Goal: Check status

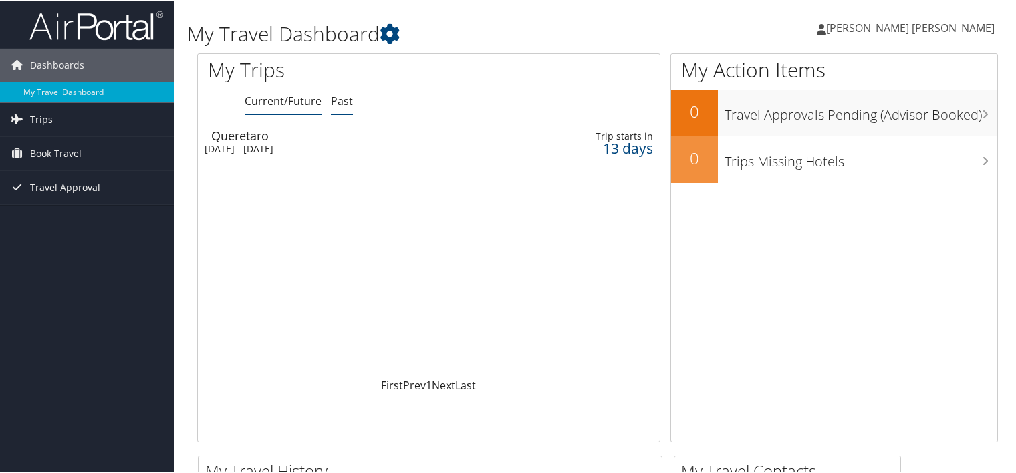
click at [339, 104] on link "Past" at bounding box center [342, 99] width 22 height 15
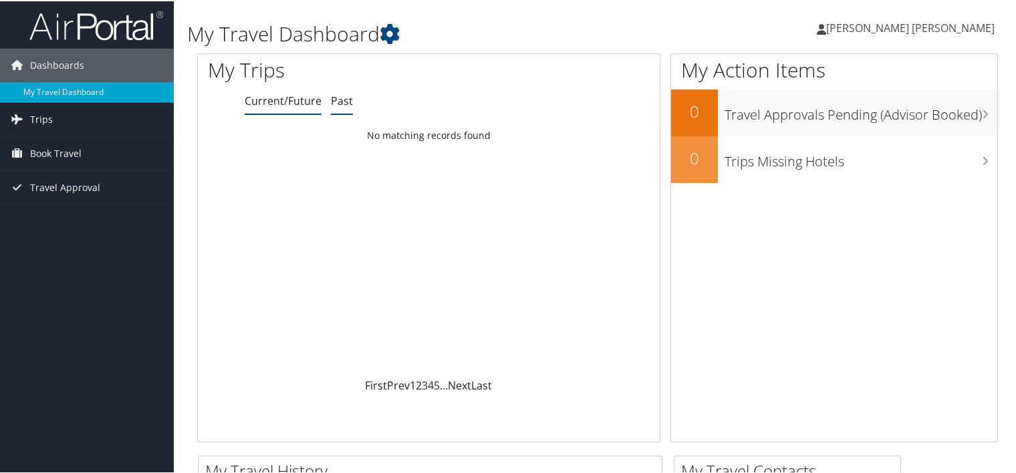
click at [297, 102] on link "Current/Future" at bounding box center [283, 99] width 77 height 15
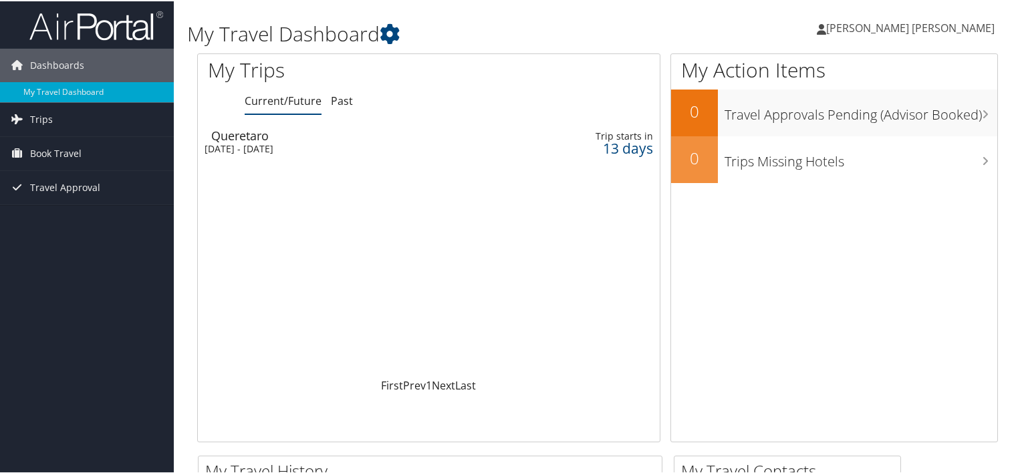
click at [248, 134] on div "Queretaro" at bounding box center [262, 134] width 102 height 12
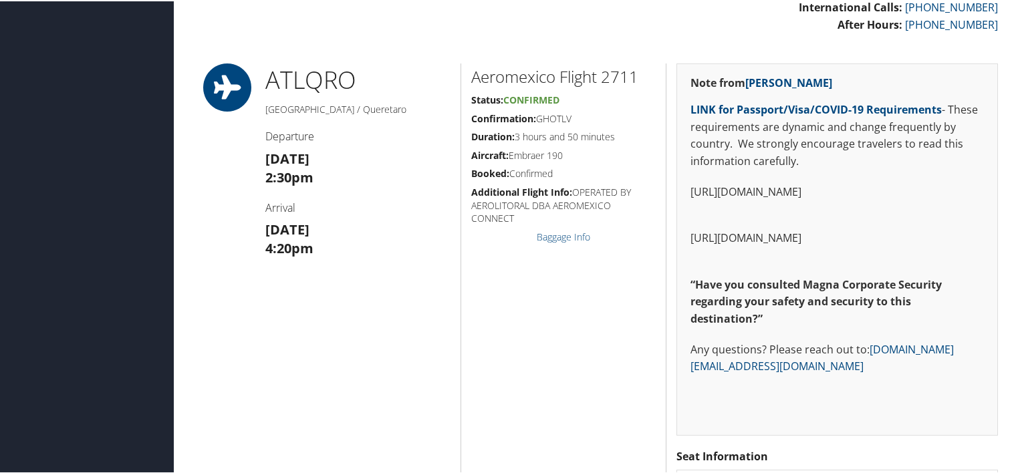
scroll to position [442, 0]
